Goal: Answer question/provide support: Share knowledge or assist other users

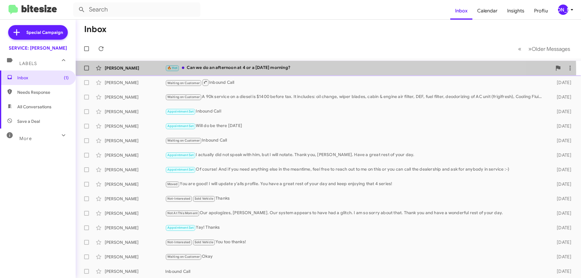
click at [244, 72] on div "Heather Maizell 🔥 Hot Can we do an afternoon at 4 or a Saturday morning? a day …" at bounding box center [329, 68] width 496 height 12
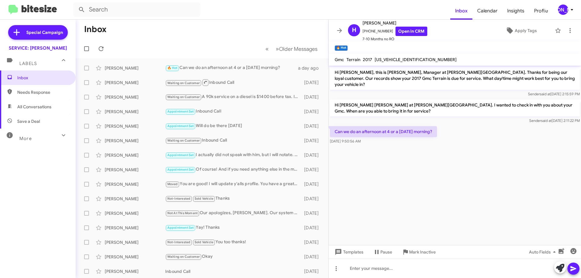
click at [398, 58] on span "[US_VEHICLE_IDENTIFICATION_NUMBER]" at bounding box center [416, 59] width 82 height 5
copy span "[US_VEHICLE_IDENTIFICATION_NUMBER]"
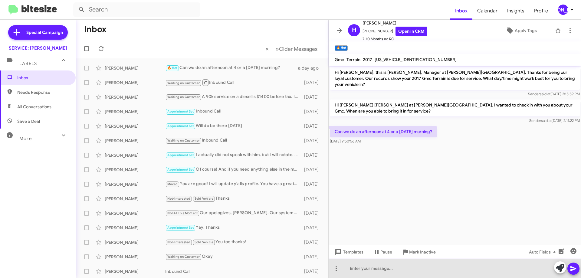
click at [387, 266] on div at bounding box center [455, 268] width 253 height 19
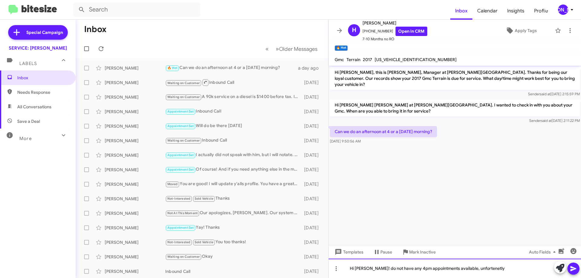
click at [470, 272] on div "Hi Ms. Maizell! do not have any 4pm appointments available, unfortenetly" at bounding box center [455, 268] width 253 height 19
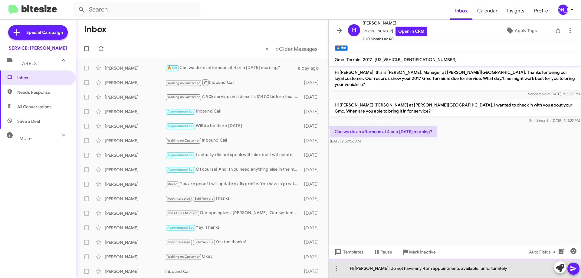
click at [504, 272] on div "Hi Ms. Maizell! do not have any 4pm appointments available, unfortunately" at bounding box center [455, 268] width 253 height 19
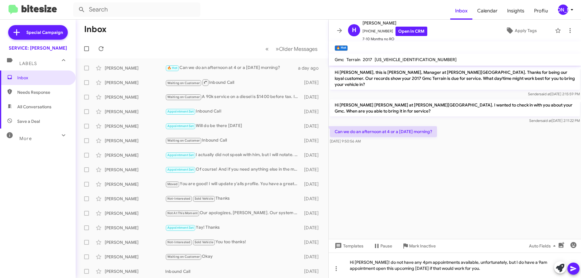
click at [575, 270] on icon at bounding box center [573, 268] width 7 height 7
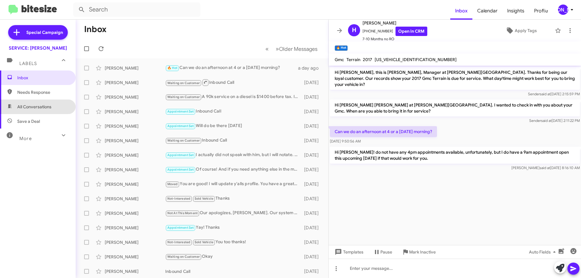
click at [49, 107] on span "All Conversations" at bounding box center [34, 107] width 34 height 6
type input "in:all-conversations"
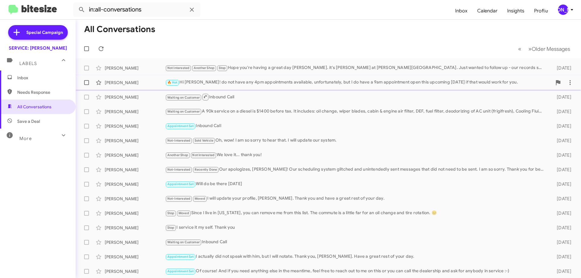
click at [318, 89] on span "Heather Maizell 🔥 Hot Hi Ms. Maizell! do not have any 4pm appointments availabl…" at bounding box center [329, 82] width 506 height 15
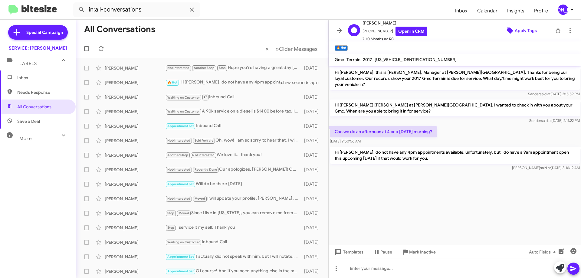
click at [525, 31] on span "Apply Tags" at bounding box center [526, 30] width 22 height 11
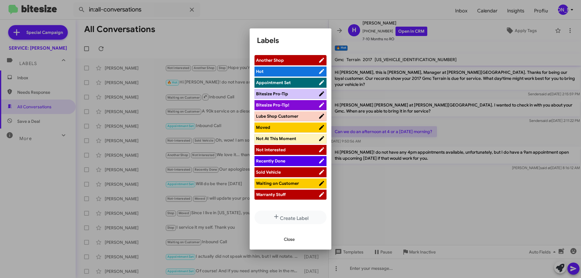
click at [278, 185] on span "Waiting on Customer" at bounding box center [277, 183] width 43 height 5
click at [305, 69] on span "Hot" at bounding box center [283, 71] width 55 height 6
click at [290, 241] on span "Close" at bounding box center [289, 239] width 11 height 11
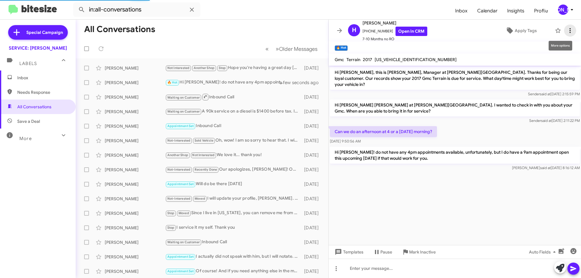
click at [567, 31] on icon at bounding box center [570, 30] width 7 height 7
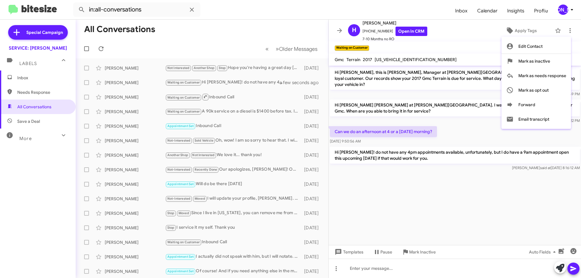
click at [238, 29] on div at bounding box center [290, 139] width 581 height 278
